Goal: Task Accomplishment & Management: Manage account settings

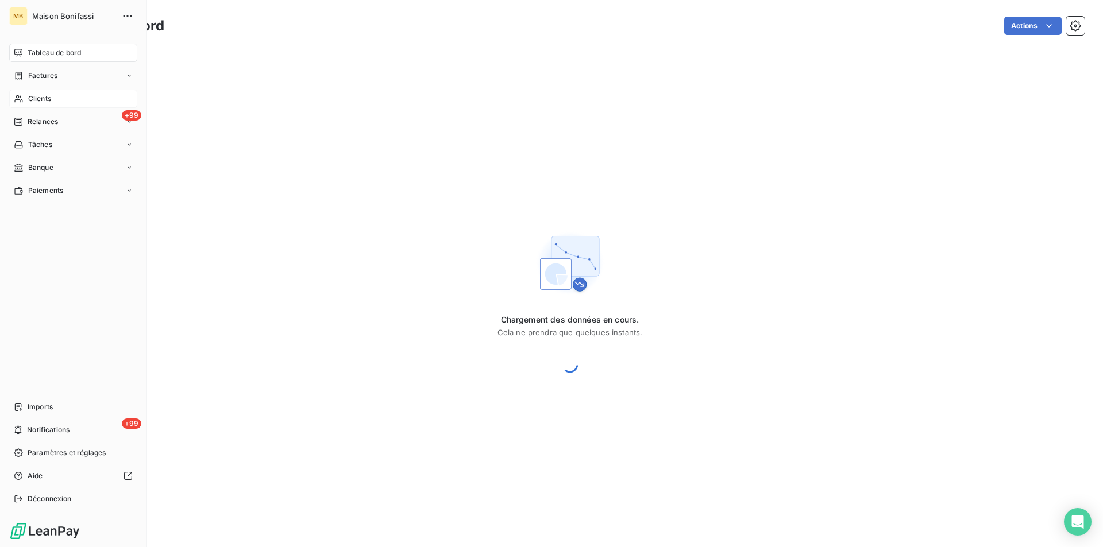
click at [29, 99] on span "Clients" at bounding box center [39, 99] width 23 height 10
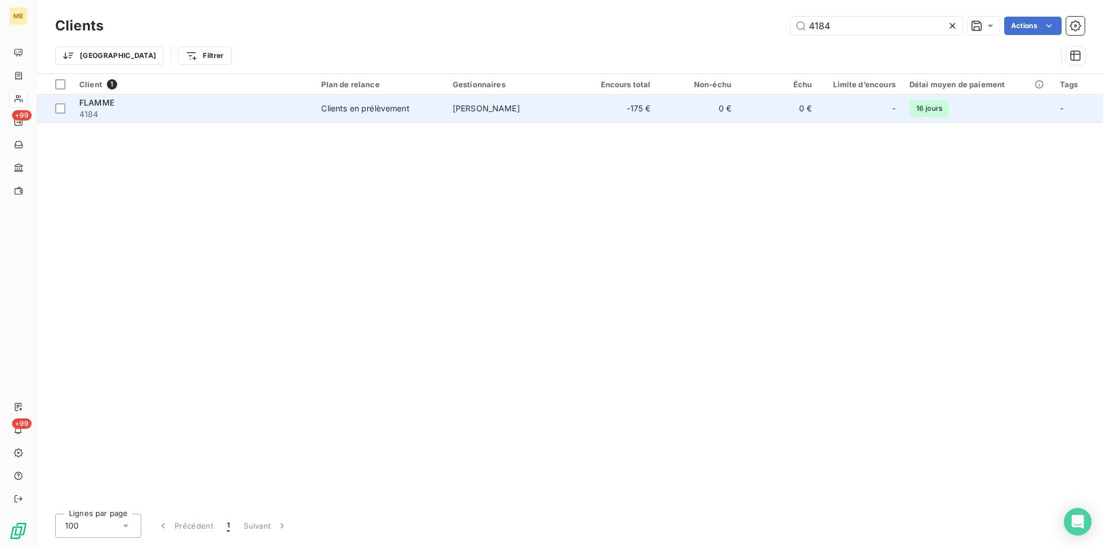
type input "4184"
click at [760, 107] on td "0 €" at bounding box center [778, 109] width 80 height 28
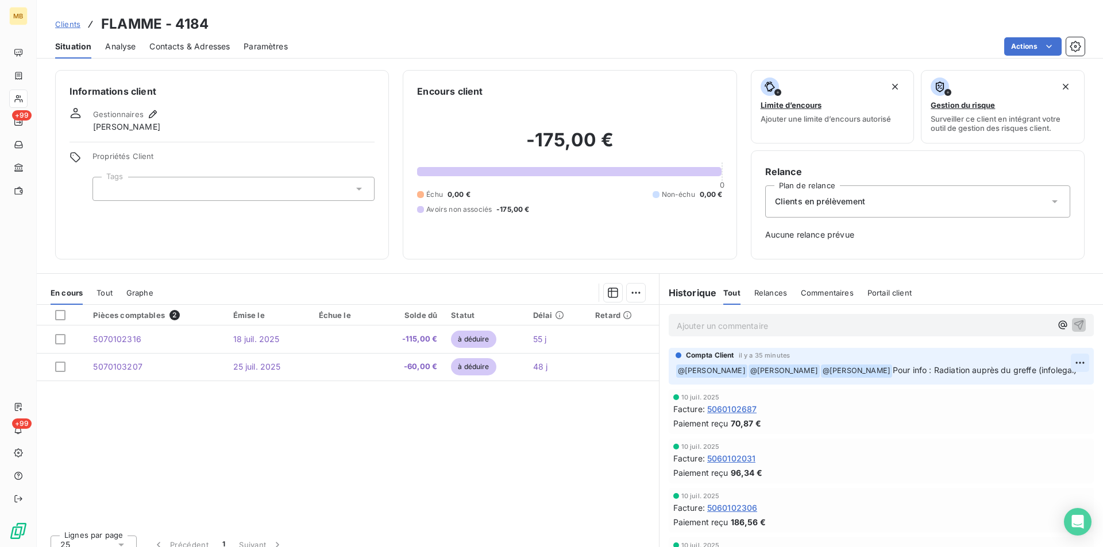
click at [1066, 365] on html "MB +99 +99 Clients FLAMME - 4184 Situation Analyse Contacts & Adresses Paramètr…" at bounding box center [551, 273] width 1103 height 547
click at [1045, 407] on div "Supprimer" at bounding box center [1035, 409] width 64 height 18
